Goal: Navigation & Orientation: Find specific page/section

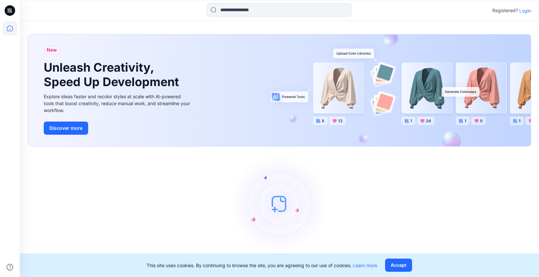
click at [523, 12] on p "Login" at bounding box center [526, 10] width 12 height 7
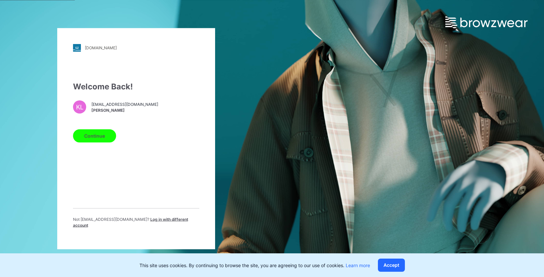
click at [97, 138] on button "Continue" at bounding box center [94, 135] width 43 height 13
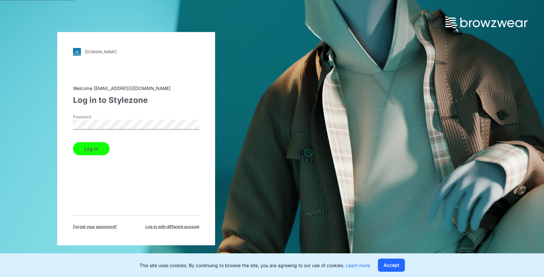
click at [94, 155] on div "Welcome [EMAIL_ADDRESS][DOMAIN_NAME] Log in to Stylezone Password Log in Forget…" at bounding box center [136, 157] width 126 height 145
click at [90, 151] on button "Log in" at bounding box center [91, 148] width 37 height 13
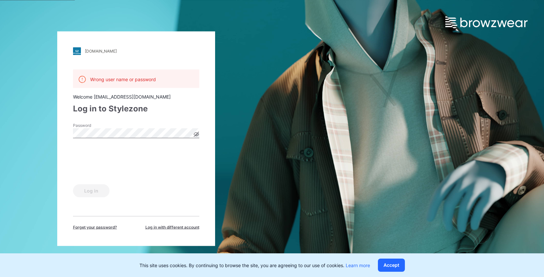
click at [197, 134] on icon at bounding box center [196, 135] width 2 height 2
click at [197, 134] on icon at bounding box center [196, 134] width 2 height 2
click at [85, 190] on button "Log in" at bounding box center [91, 190] width 37 height 13
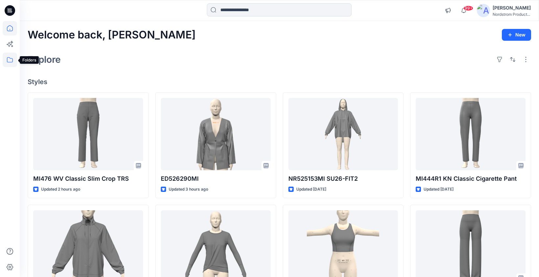
click at [11, 61] on icon at bounding box center [10, 60] width 14 height 14
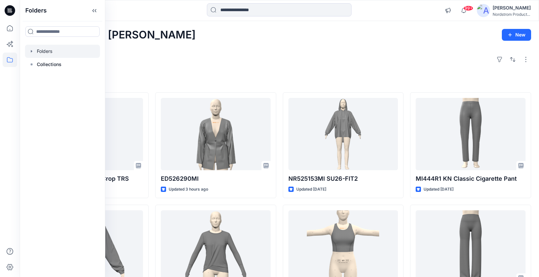
click at [42, 53] on div at bounding box center [62, 51] width 75 height 13
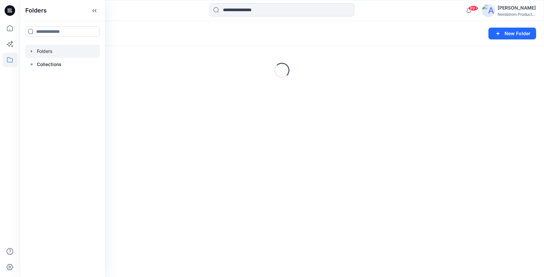
click at [30, 50] on icon "button" at bounding box center [31, 51] width 5 height 5
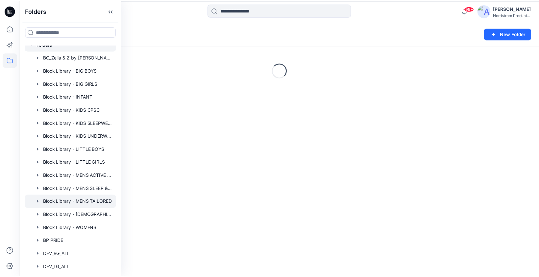
scroll to position [11, 0]
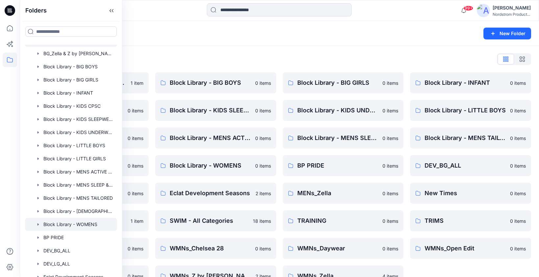
click at [85, 222] on div at bounding box center [71, 224] width 92 height 13
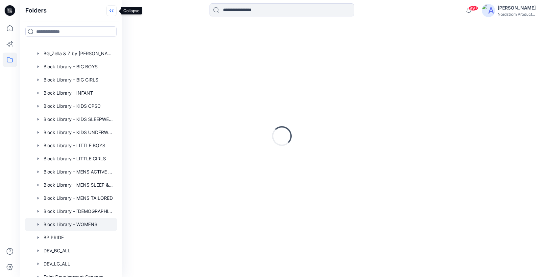
click at [111, 11] on icon at bounding box center [111, 10] width 11 height 11
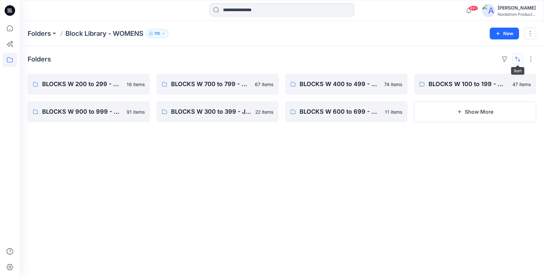
click at [520, 60] on button "button" at bounding box center [518, 59] width 11 height 11
click at [490, 90] on p "A to Z" at bounding box center [495, 90] width 41 height 7
click at [464, 114] on button "Show More" at bounding box center [475, 111] width 122 height 21
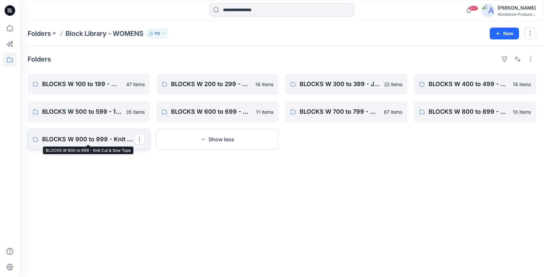
click at [88, 139] on p "BLOCKS W 900 to 999 - Knit Cut & Sew Tops" at bounding box center [88, 139] width 92 height 9
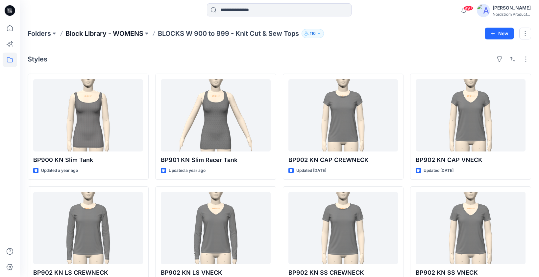
click at [133, 33] on p "Block Library - WOMENS" at bounding box center [104, 33] width 78 height 9
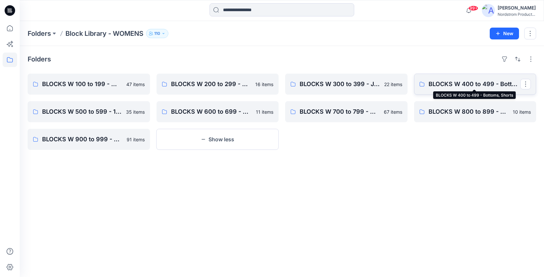
click at [500, 86] on p "BLOCKS W 400 to 499 - Bottoms, Shorts" at bounding box center [475, 84] width 92 height 9
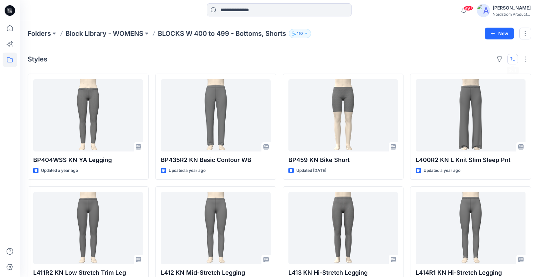
click at [516, 58] on button "button" at bounding box center [513, 59] width 11 height 11
